Goal: Transaction & Acquisition: Download file/media

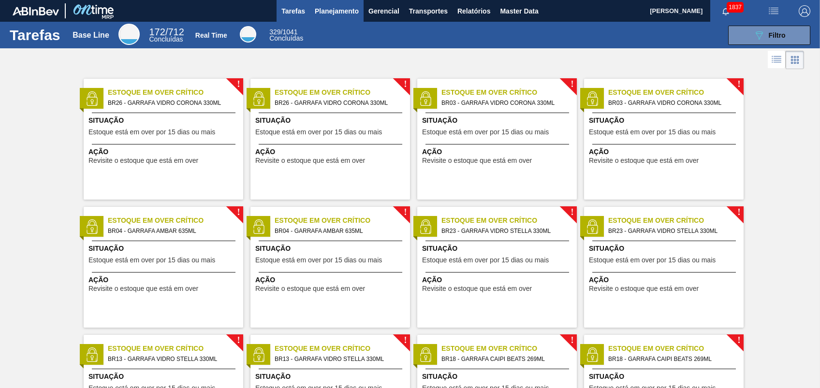
click at [341, 13] on span "Planejamento" at bounding box center [337, 11] width 44 height 12
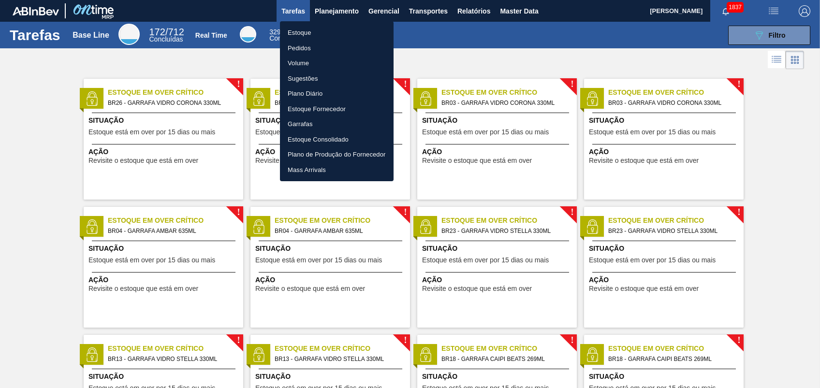
click at [297, 48] on li "Pedidos" at bounding box center [337, 48] width 114 height 15
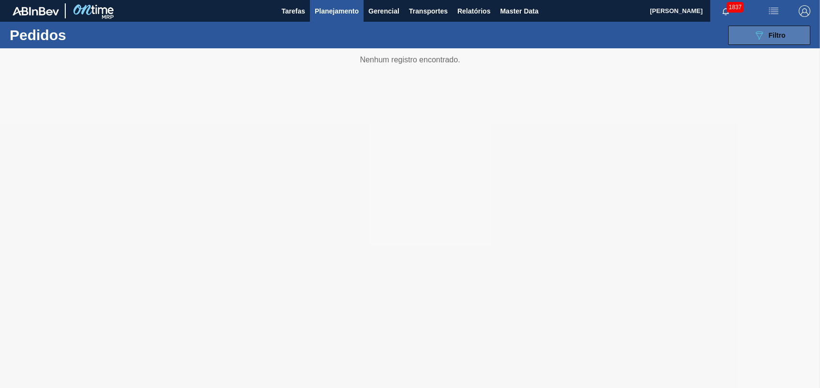
click at [751, 41] on button "089F7B8B-B2A5-4AFE-B5C0-19BA573D28AC Filtro" at bounding box center [769, 35] width 82 height 19
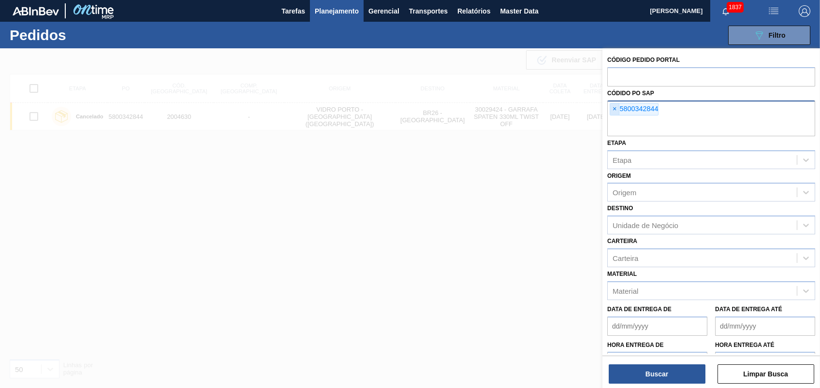
click at [611, 106] on span "×" at bounding box center [614, 110] width 9 height 12
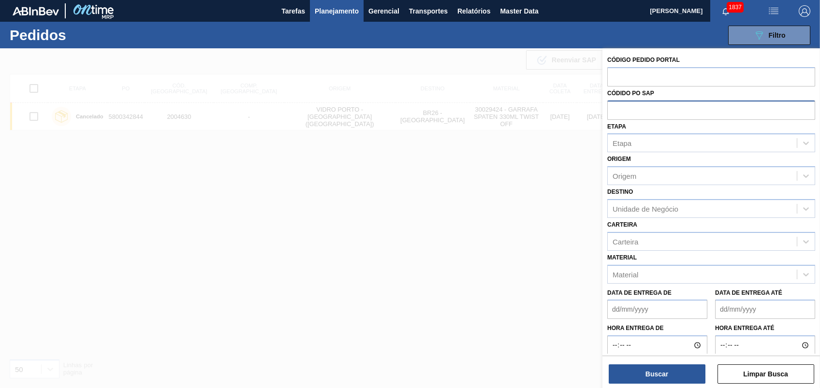
paste input "5800334665"
type input "5800334665"
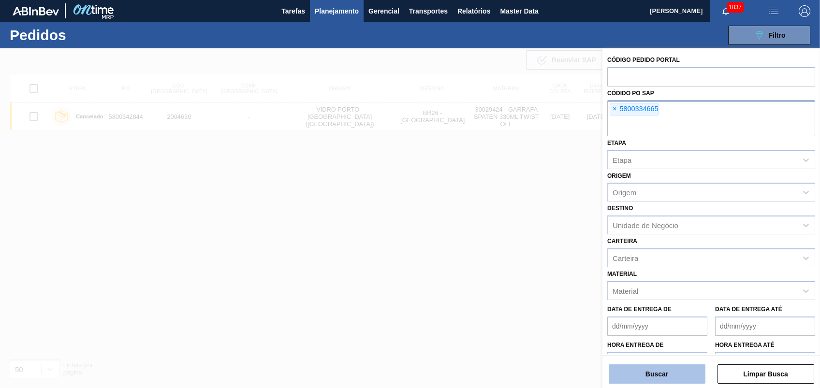
click at [673, 371] on button "Buscar" at bounding box center [657, 374] width 97 height 19
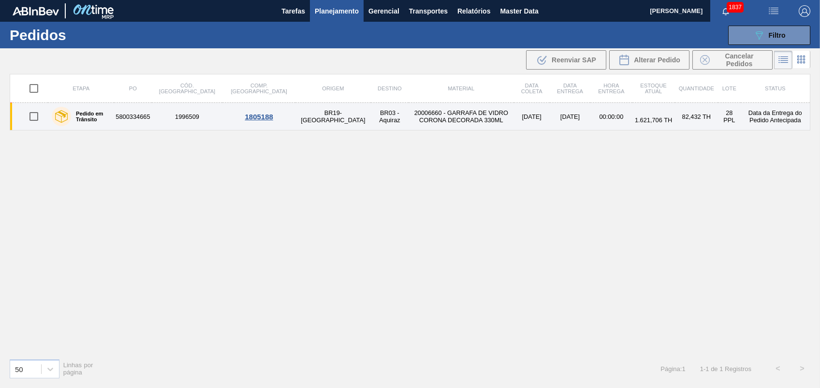
click at [409, 117] on td "20006660 - GARRAFA DE VIDRO CORONA DECORADA 330ML" at bounding box center [461, 117] width 105 height 28
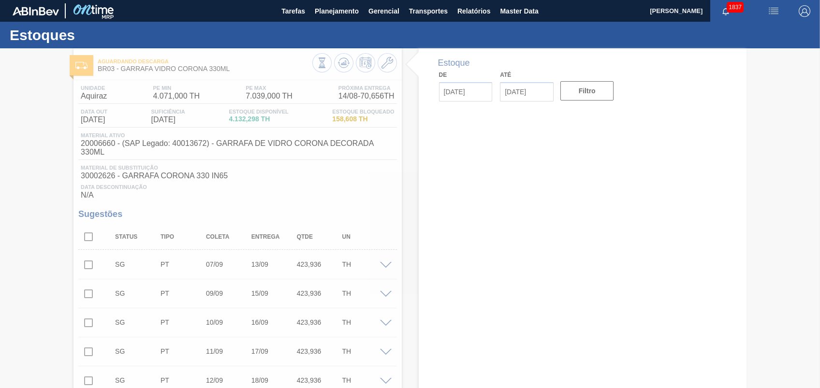
type input "[DATE]"
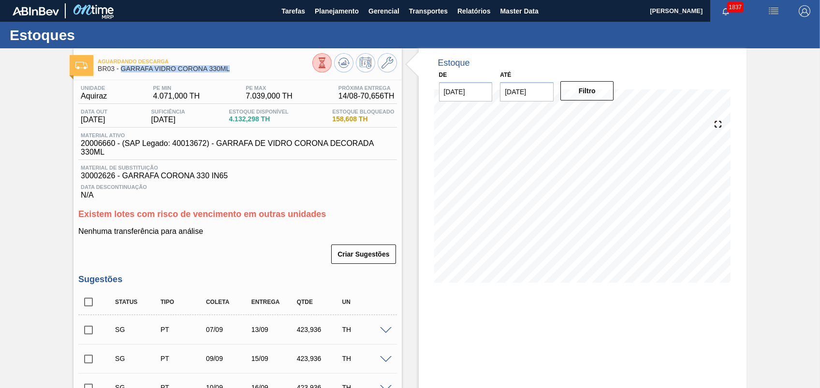
drag, startPoint x: 235, startPoint y: 68, endPoint x: 121, endPoint y: 67, distance: 113.7
click at [121, 67] on span "BR03 - GARRAFA VIDRO CORONA 330ML" at bounding box center [205, 68] width 214 height 7
copy span "GARRAFA VIDRO CORONA 330ML"
click at [333, 13] on span "Planejamento" at bounding box center [337, 11] width 44 height 12
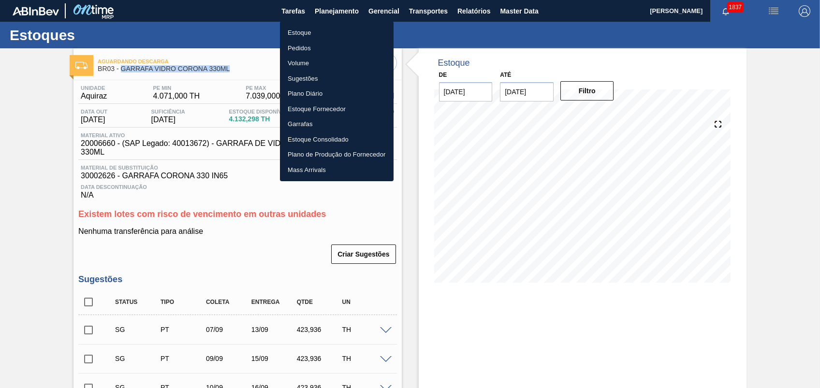
click at [305, 48] on li "Pedidos" at bounding box center [337, 48] width 114 height 15
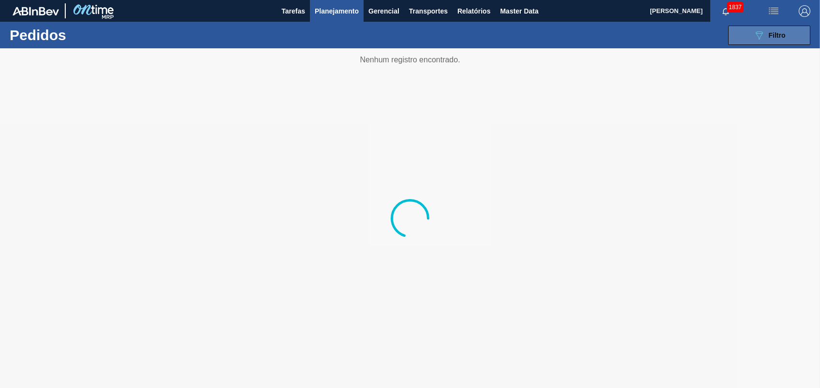
click at [755, 40] on icon "089F7B8B-B2A5-4AFE-B5C0-19BA573D28AC" at bounding box center [760, 36] width 12 height 12
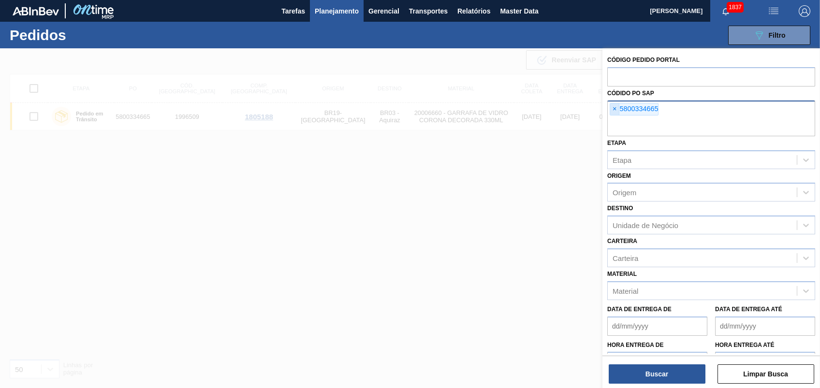
click at [614, 108] on span "×" at bounding box center [614, 110] width 9 height 12
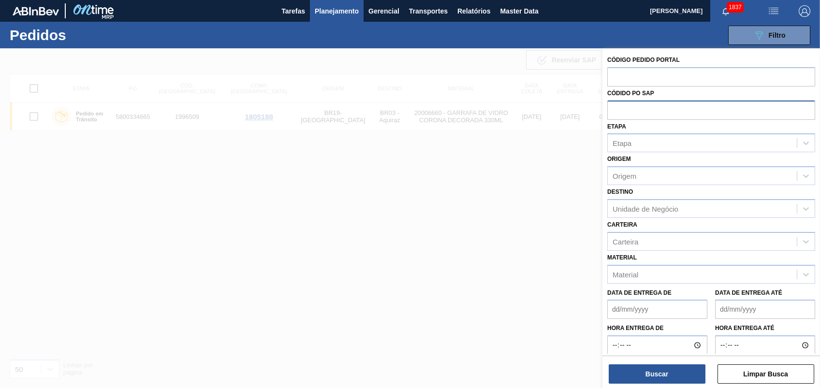
paste input "text"
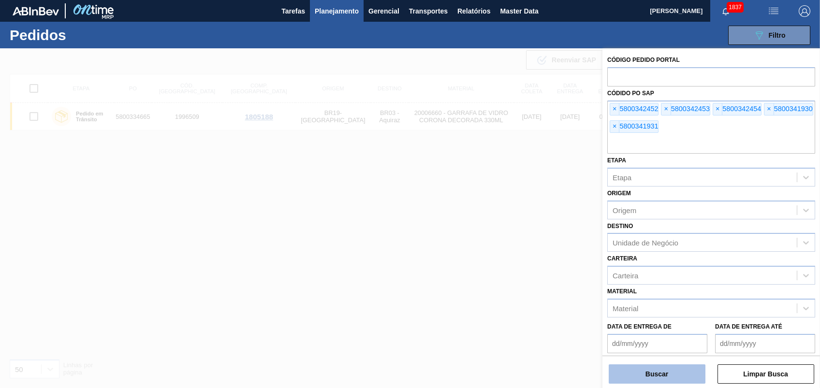
click at [686, 381] on button "Buscar" at bounding box center [657, 374] width 97 height 19
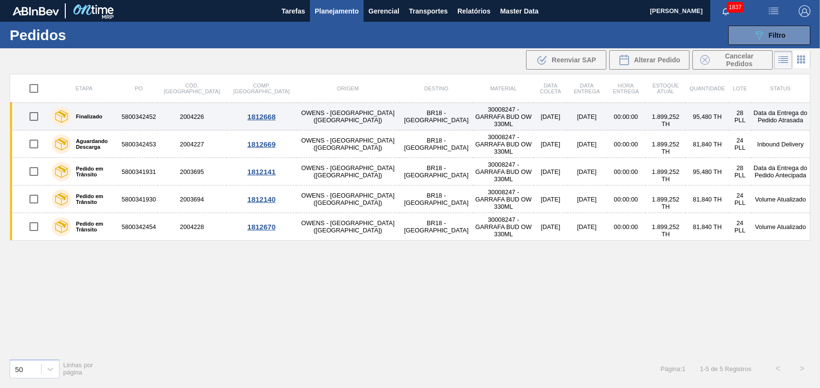
click at [474, 116] on td "30008247 - GARRAFA BUD OW 330ML" at bounding box center [504, 117] width 60 height 28
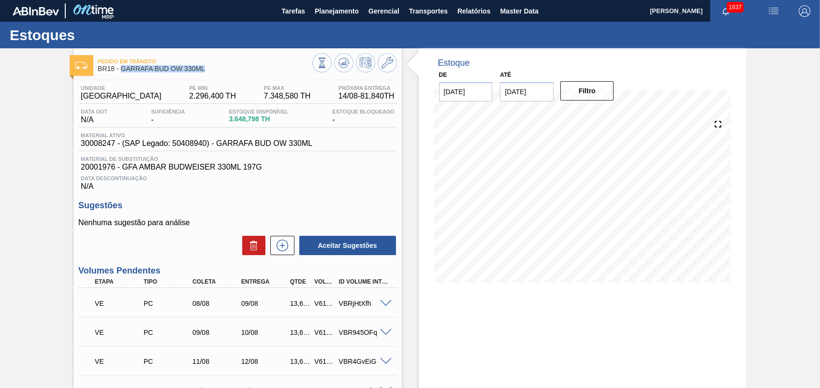
drag, startPoint x: 213, startPoint y: 68, endPoint x: 120, endPoint y: 68, distance: 93.4
click at [120, 68] on span "BR18 - GARRAFA BUD OW 330ML" at bounding box center [205, 68] width 214 height 7
copy span "GARRAFA BUD OW 330ML"
click at [464, 8] on span "Relatórios" at bounding box center [474, 11] width 33 height 12
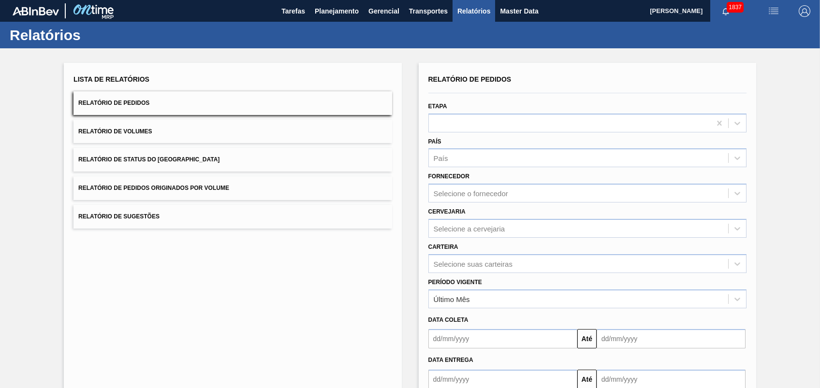
click at [194, 188] on span "Relatório de Pedidos Originados por Volume" at bounding box center [153, 188] width 151 height 7
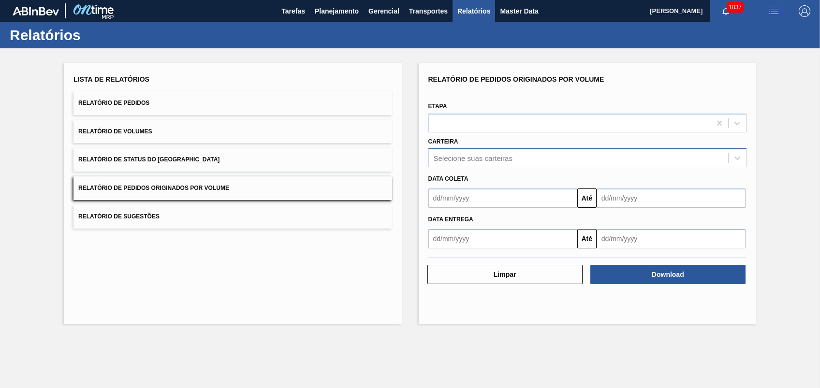
click at [485, 162] on div "Selecione suas carteiras" at bounding box center [473, 158] width 79 height 8
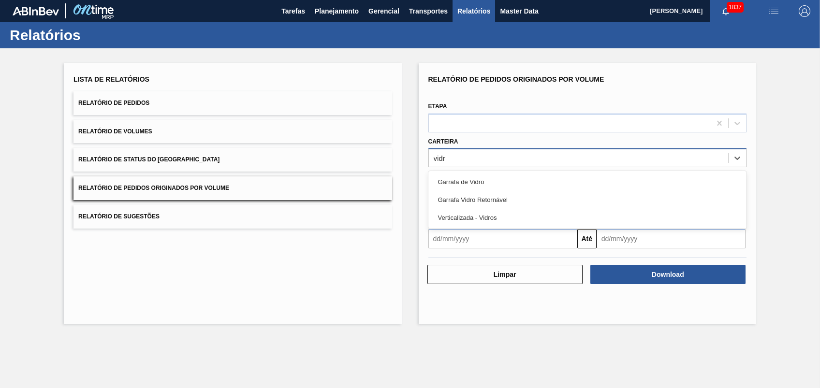
type input "vidro"
click at [474, 179] on div "Garrafa de Vidro" at bounding box center [588, 182] width 318 height 18
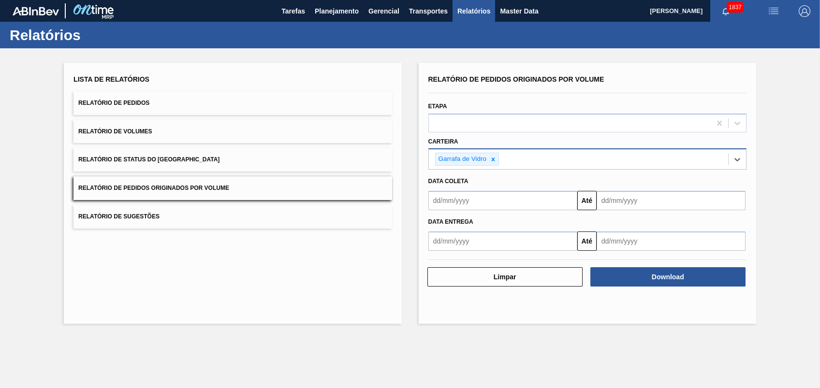
click at [480, 201] on input "text" at bounding box center [503, 200] width 149 height 19
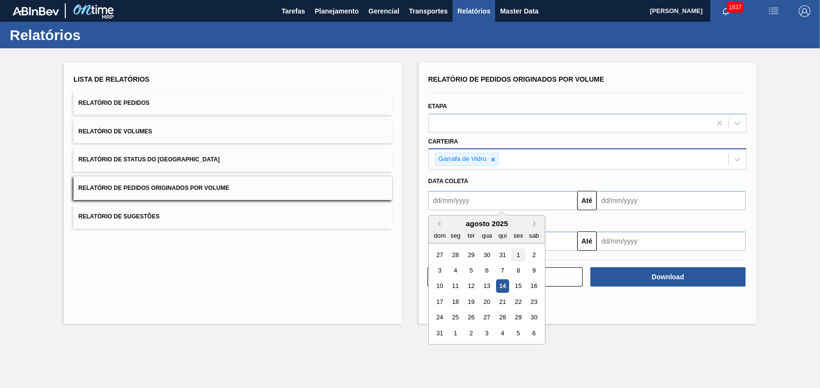
click at [515, 252] on div "1" at bounding box center [518, 255] width 13 height 13
type input "[DATE]"
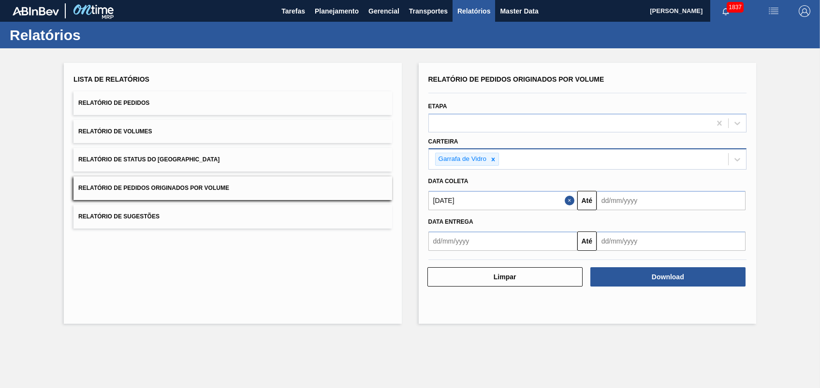
click at [607, 206] on input "text" at bounding box center [671, 200] width 149 height 19
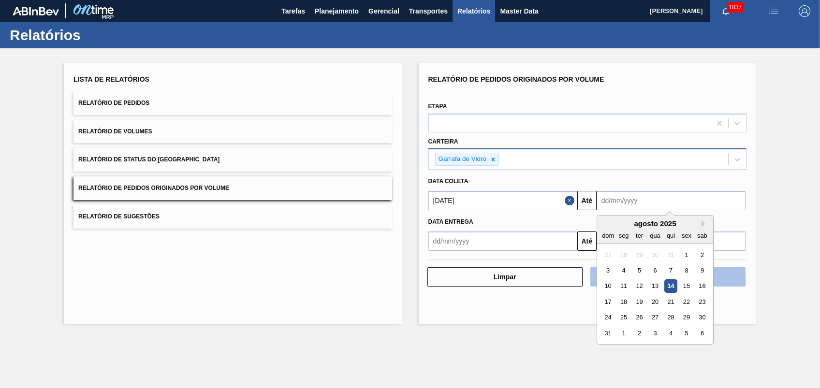
click at [685, 284] on div "15" at bounding box center [686, 286] width 13 height 13
type input "[DATE]"
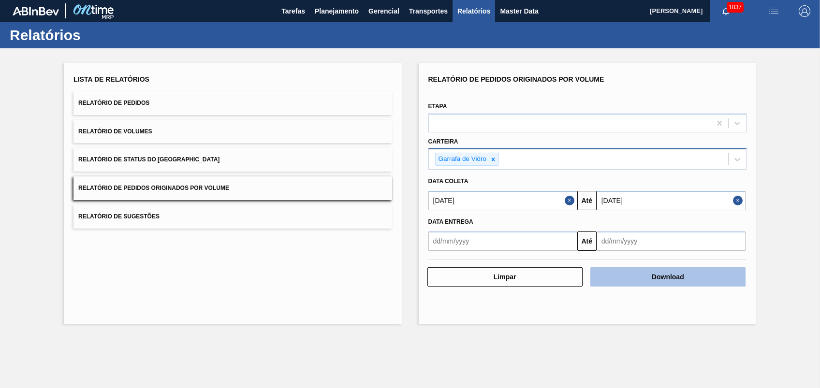
click at [654, 276] on button "Download" at bounding box center [668, 277] width 155 height 19
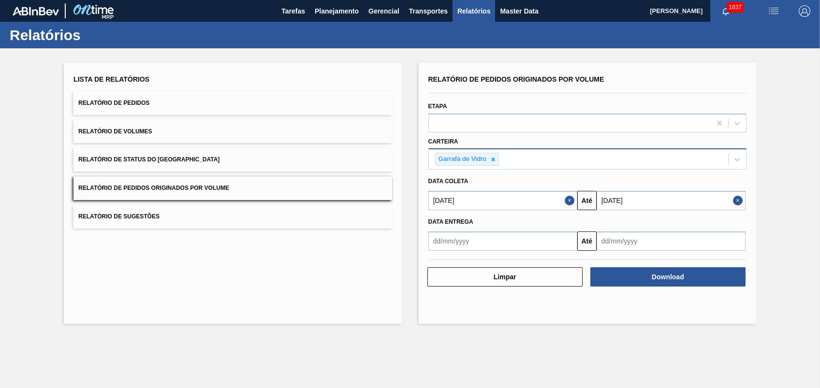
click at [329, 240] on div "Lista de Relatórios Relatório de Pedidos Relatório de Volumes Relatório de Stat…" at bounding box center [233, 193] width 338 height 261
